Goal: Information Seeking & Learning: Learn about a topic

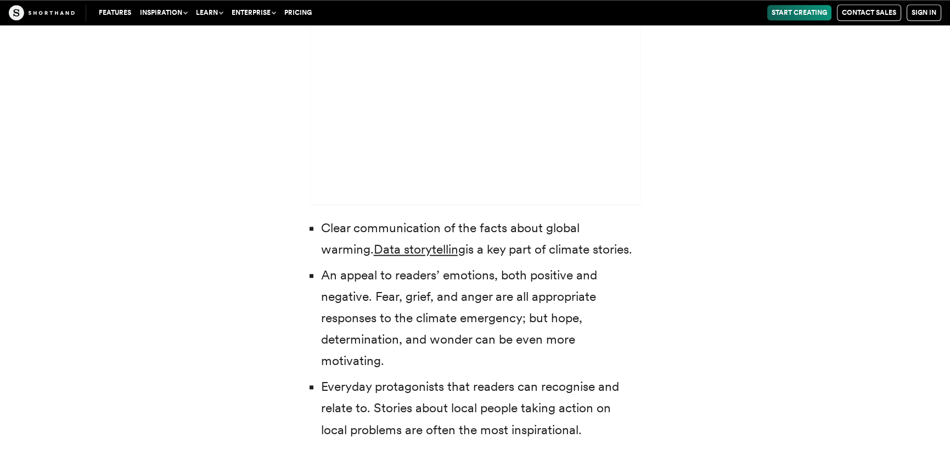
scroll to position [3442, 0]
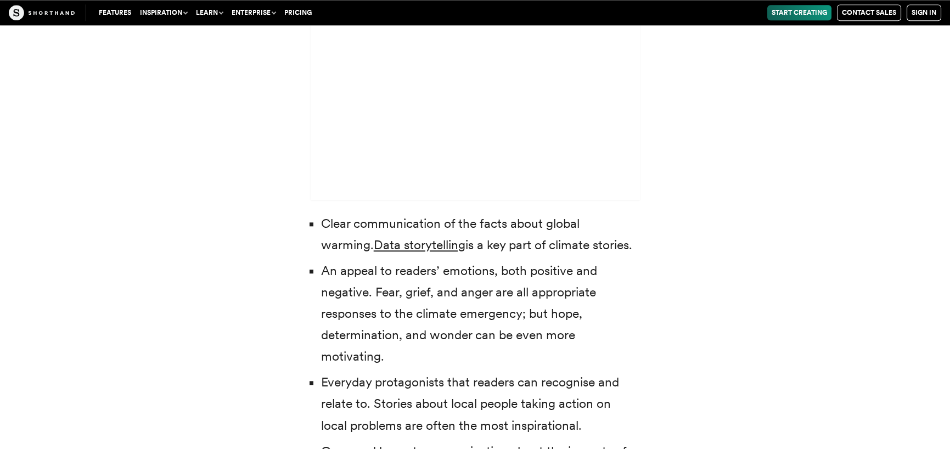
click at [397, 272] on li "An appeal to readers’ emotions, both positive and negative. Fear, grief, and an…" at bounding box center [480, 313] width 319 height 107
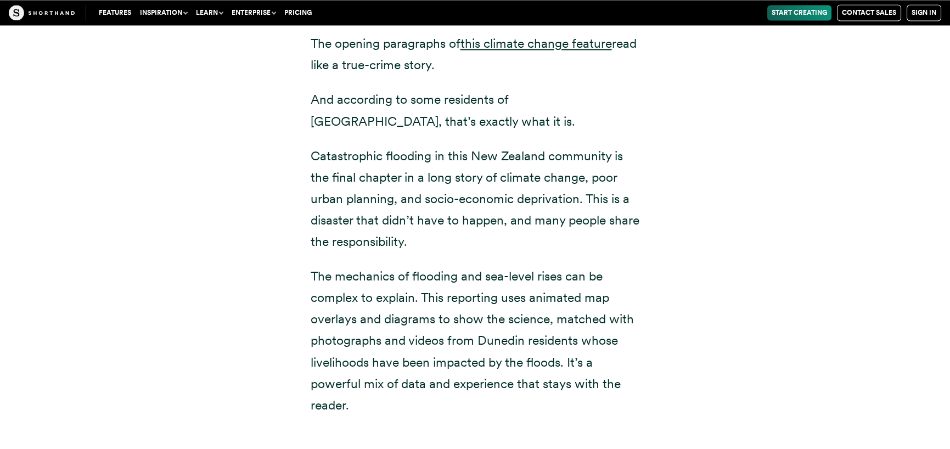
scroll to position [4362, 0]
click at [397, 272] on p "The mechanics of flooding and sea-level rises can be complex to explain. This r…" at bounding box center [475, 340] width 329 height 150
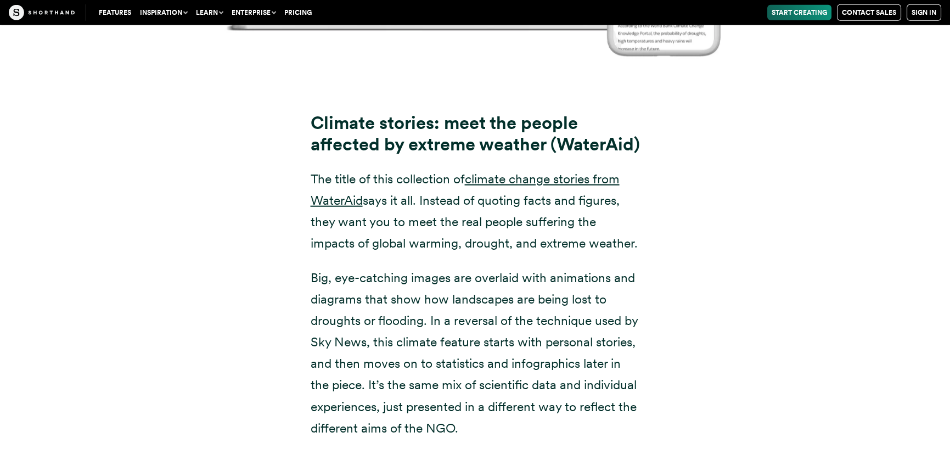
scroll to position [6922, 0]
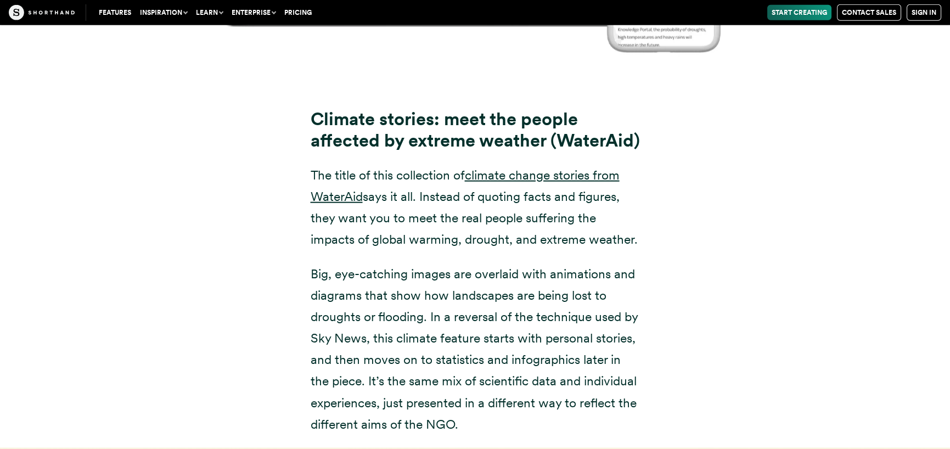
click at [504, 230] on p "The title of this collection of climate change stories from [PERSON_NAME] says …" at bounding box center [475, 208] width 329 height 86
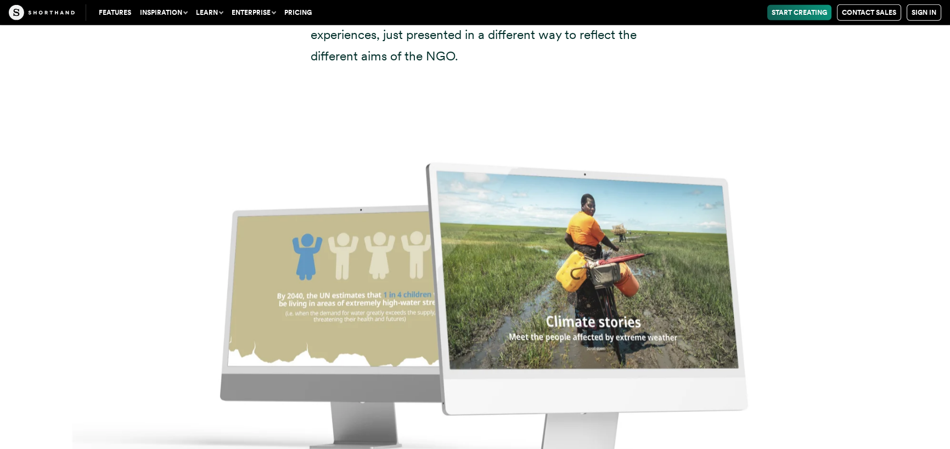
scroll to position [7292, 0]
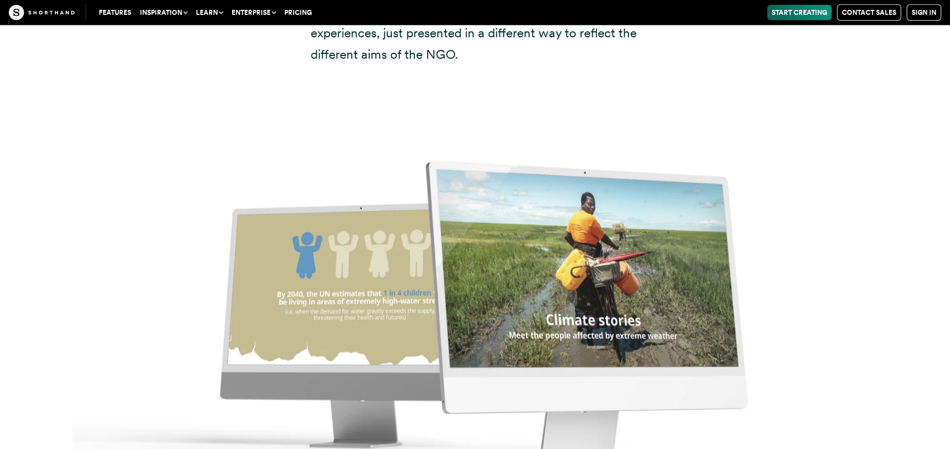
click at [465, 291] on img at bounding box center [475, 302] width 950 height 449
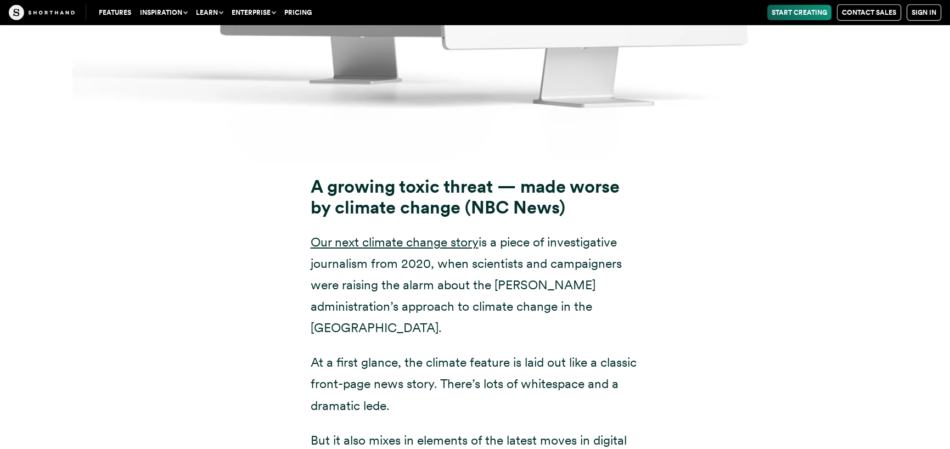
scroll to position [8133, 0]
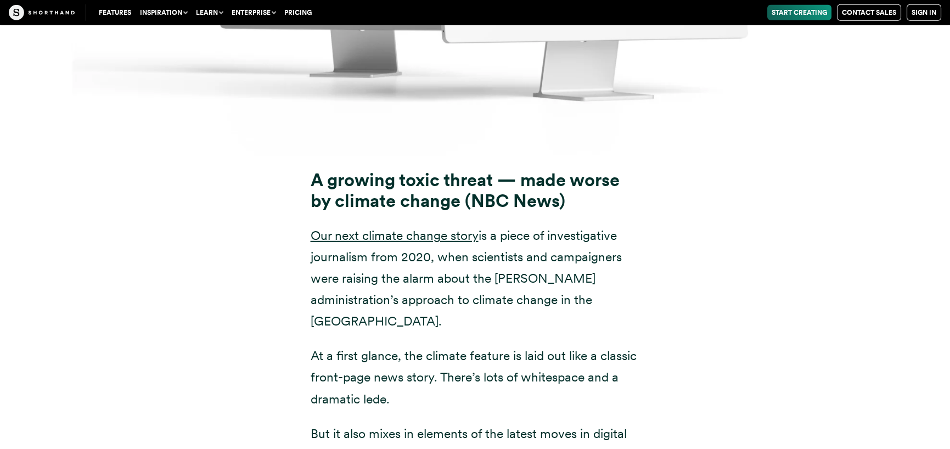
click at [465, 291] on p "Our next climate change story is a piece of investigative journalism from 2020,…" at bounding box center [475, 278] width 329 height 107
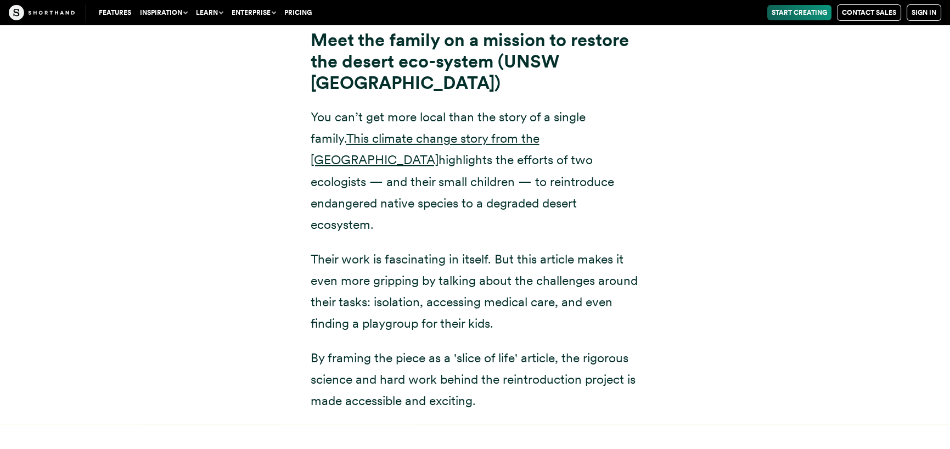
scroll to position [9661, 0]
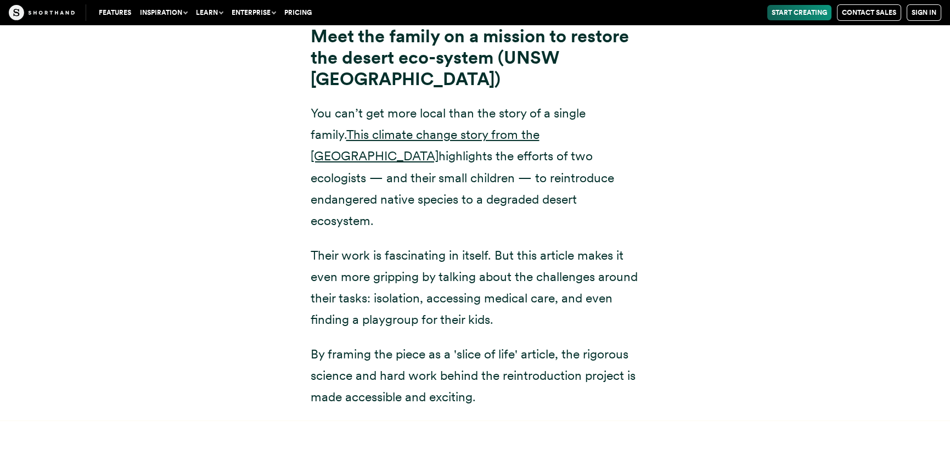
click at [540, 245] on p "Their work is fascinating in itself. But this article makes it even more grippi…" at bounding box center [475, 288] width 329 height 86
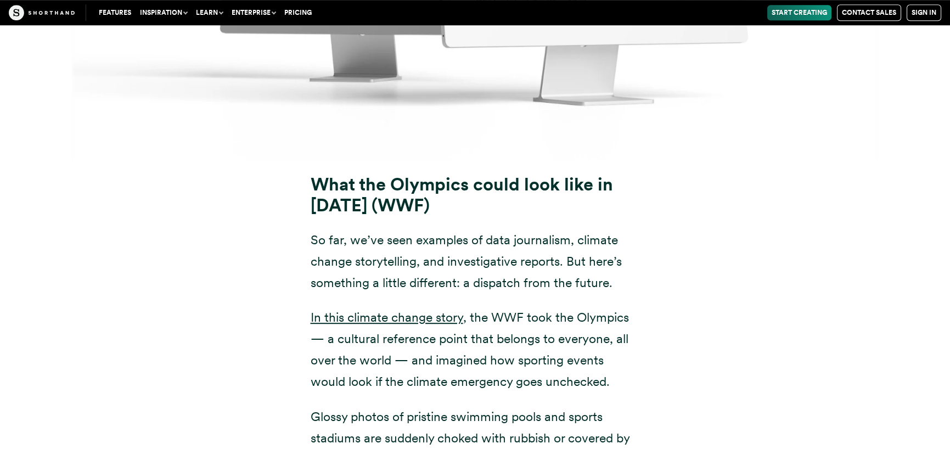
scroll to position [12183, 0]
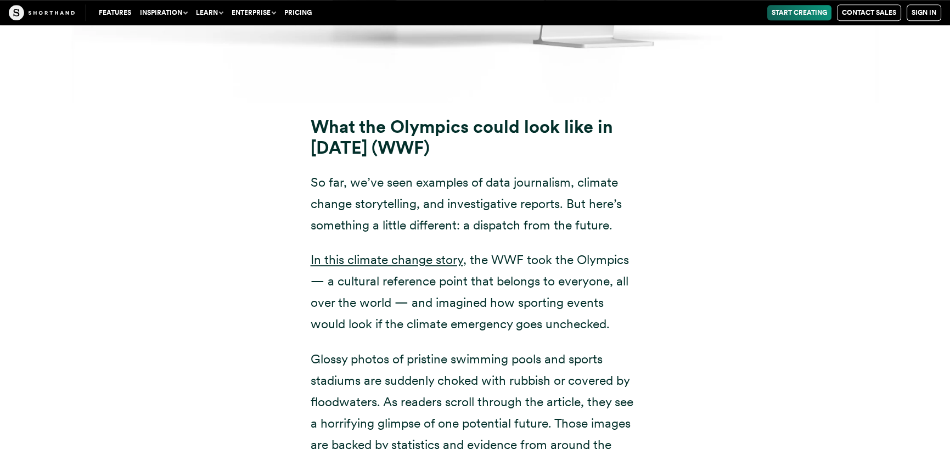
click at [574, 172] on p "So far, we’ve seen examples of data journalism, climate change storytelling, an…" at bounding box center [475, 204] width 329 height 64
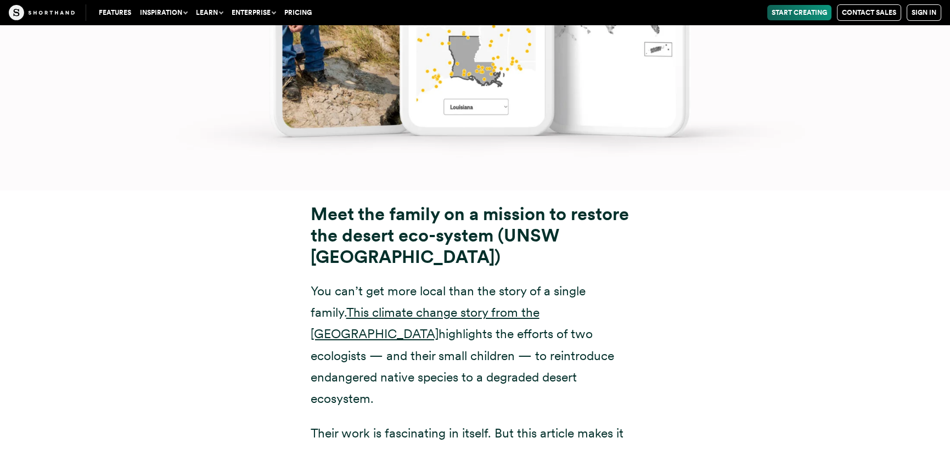
scroll to position [9545, 0]
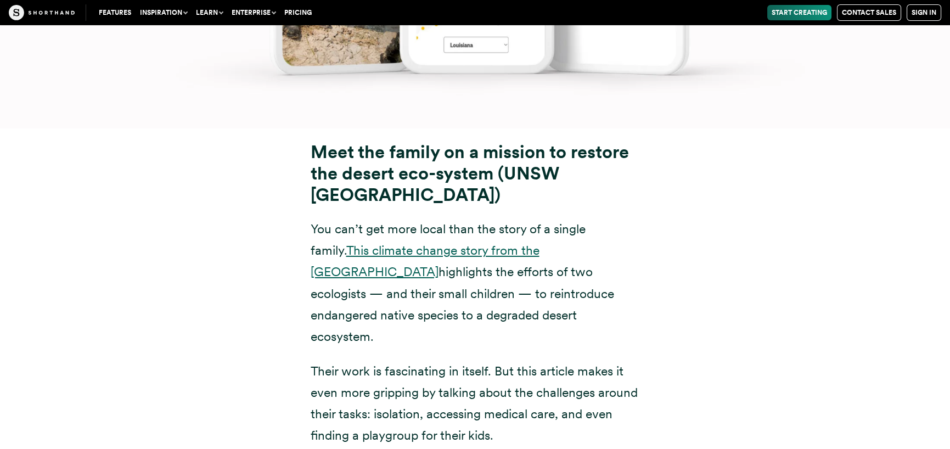
click at [443, 243] on link "This climate change story from the [GEOGRAPHIC_DATA]" at bounding box center [425, 261] width 229 height 37
